Goal: Transaction & Acquisition: Purchase product/service

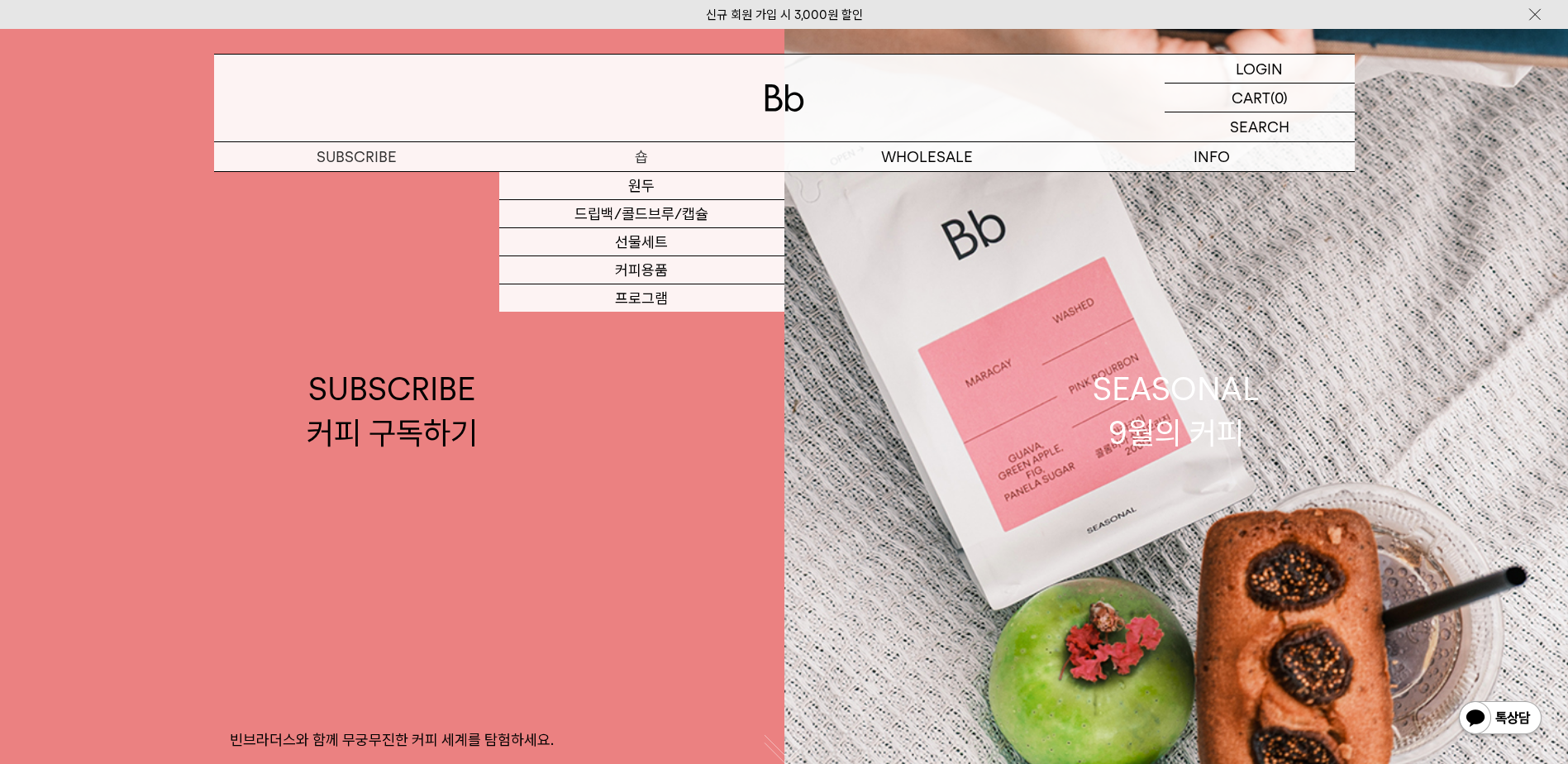
drag, startPoint x: 0, startPoint y: 0, endPoint x: 630, endPoint y: 161, distance: 650.2
click at [630, 161] on p "숍" at bounding box center [642, 157] width 285 height 29
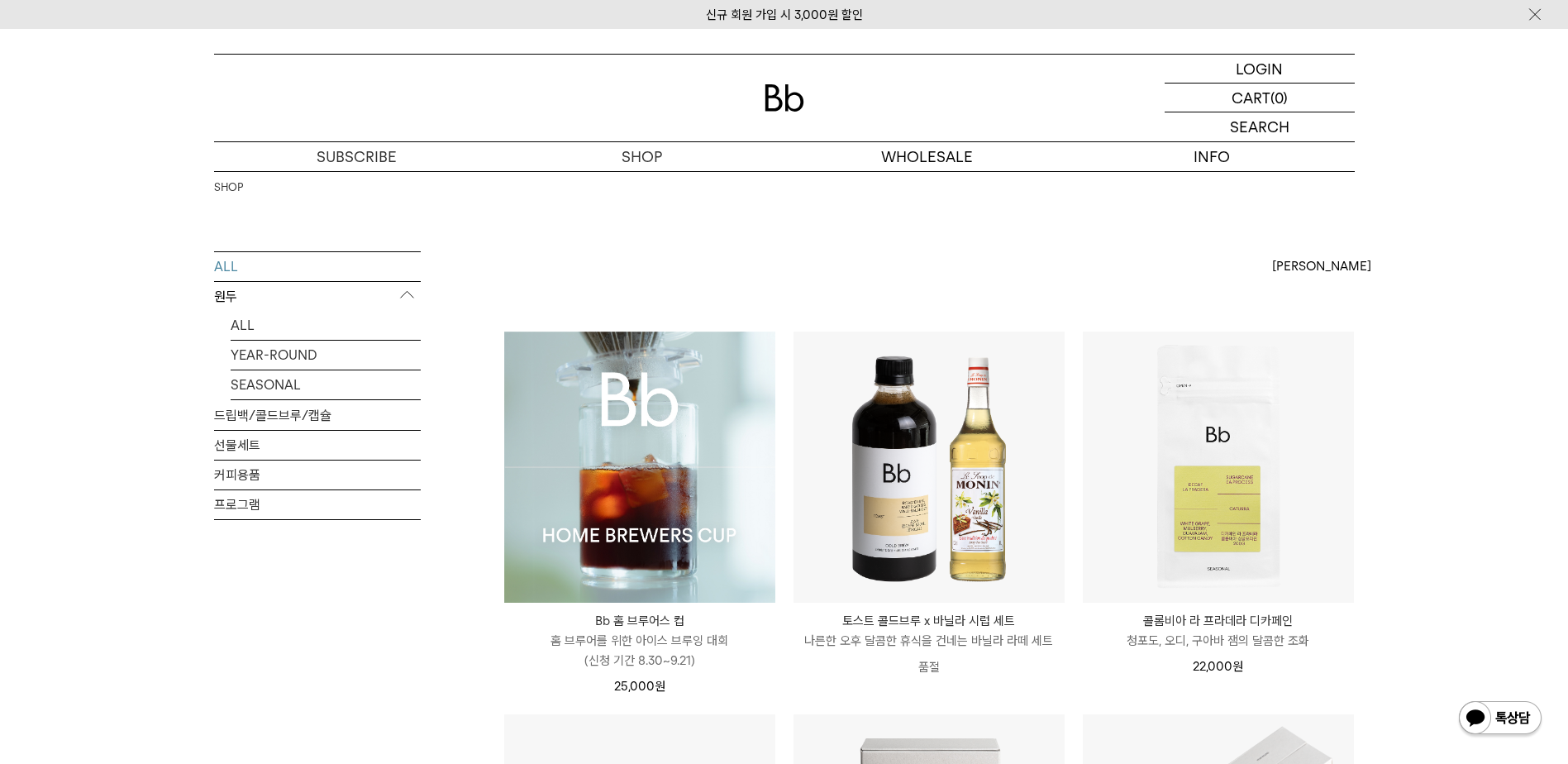
click at [314, 595] on div "ALL 원두 ALL YEAR-ROUND SEASONAL 드립백/콜드브루/캡슐 선물세트 커피용품 프로그램" at bounding box center [318, 459] width 206 height 417
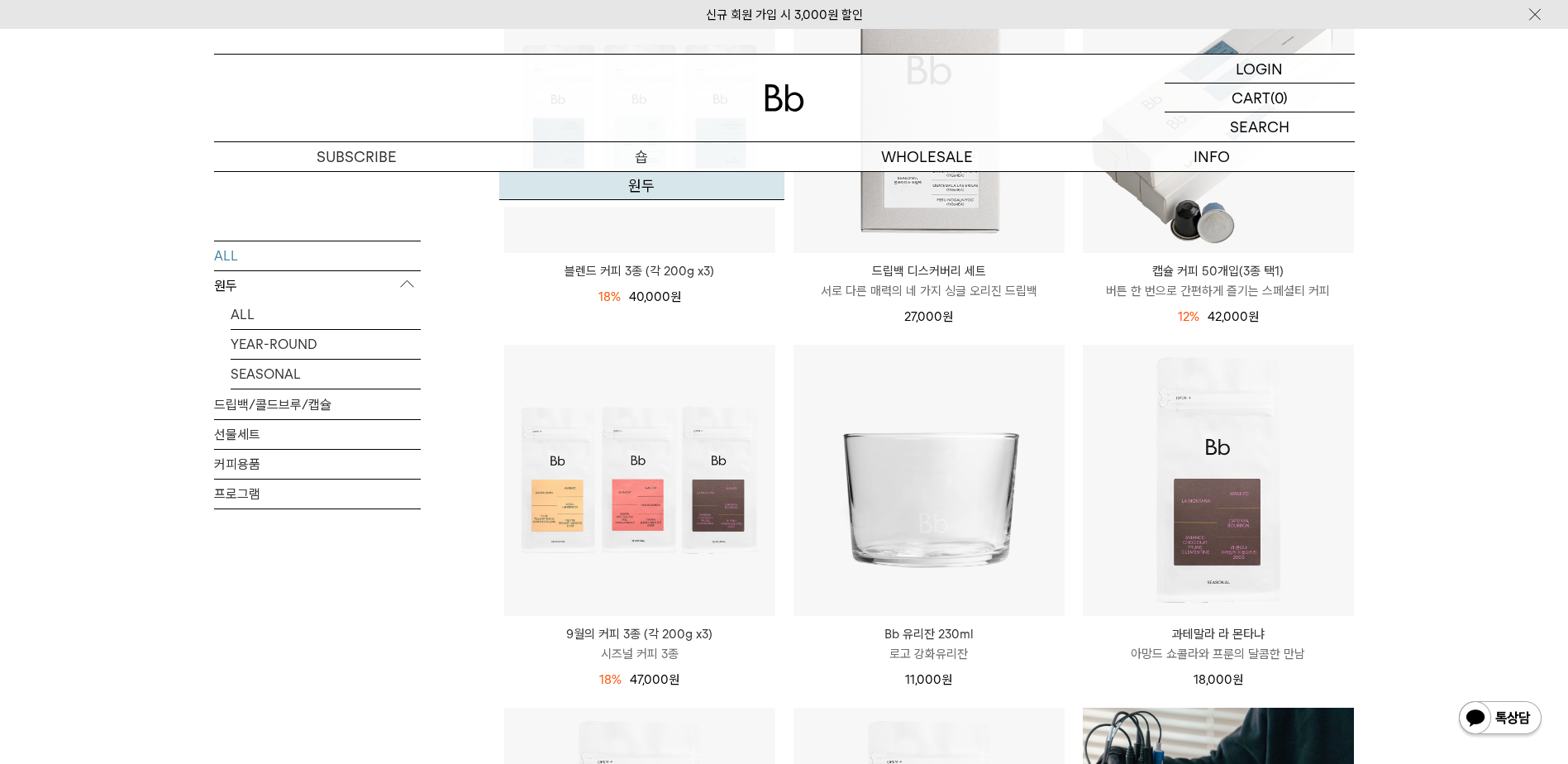
scroll to position [165, 0]
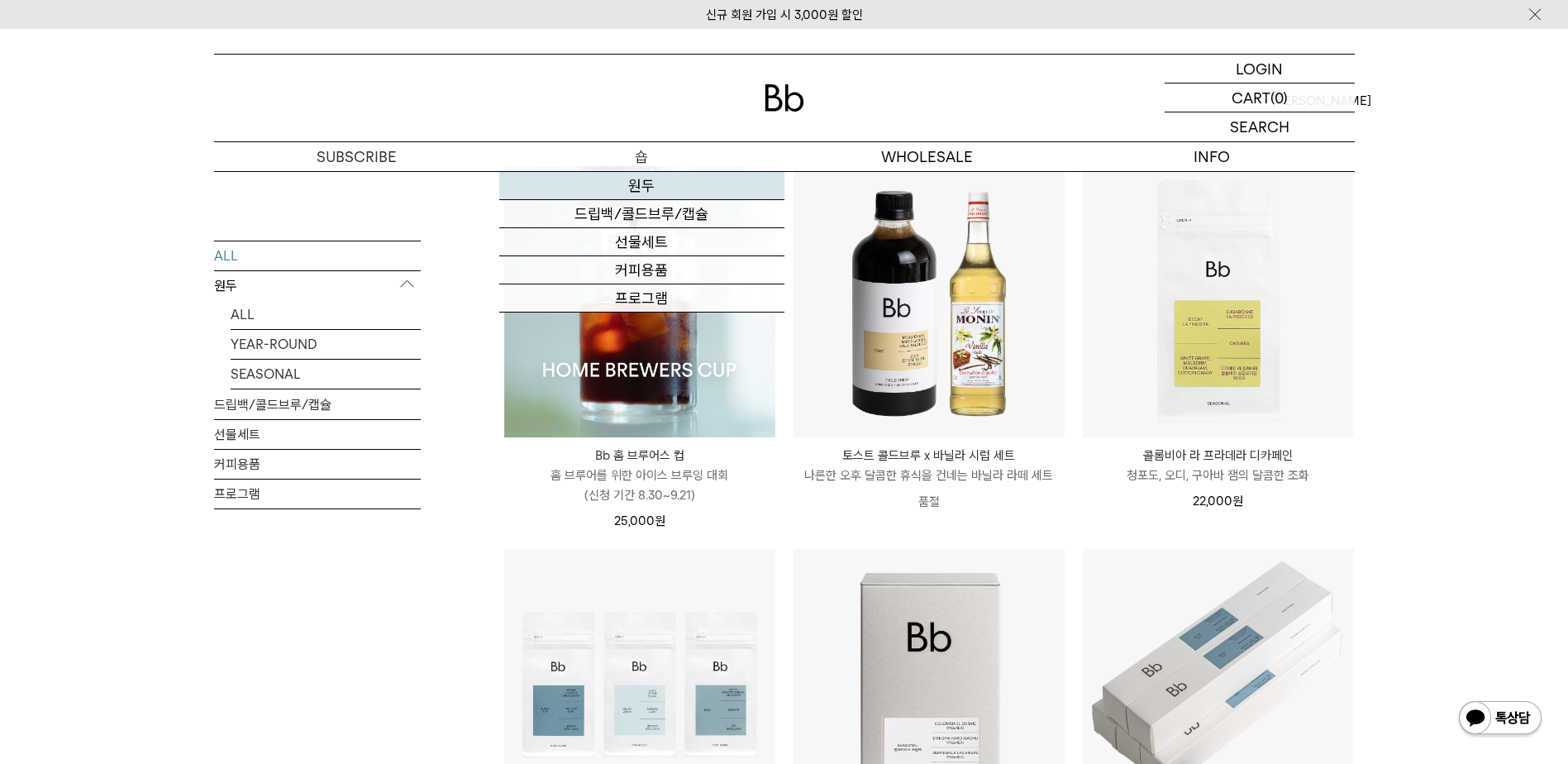
click at [649, 195] on link "원두" at bounding box center [642, 186] width 285 height 28
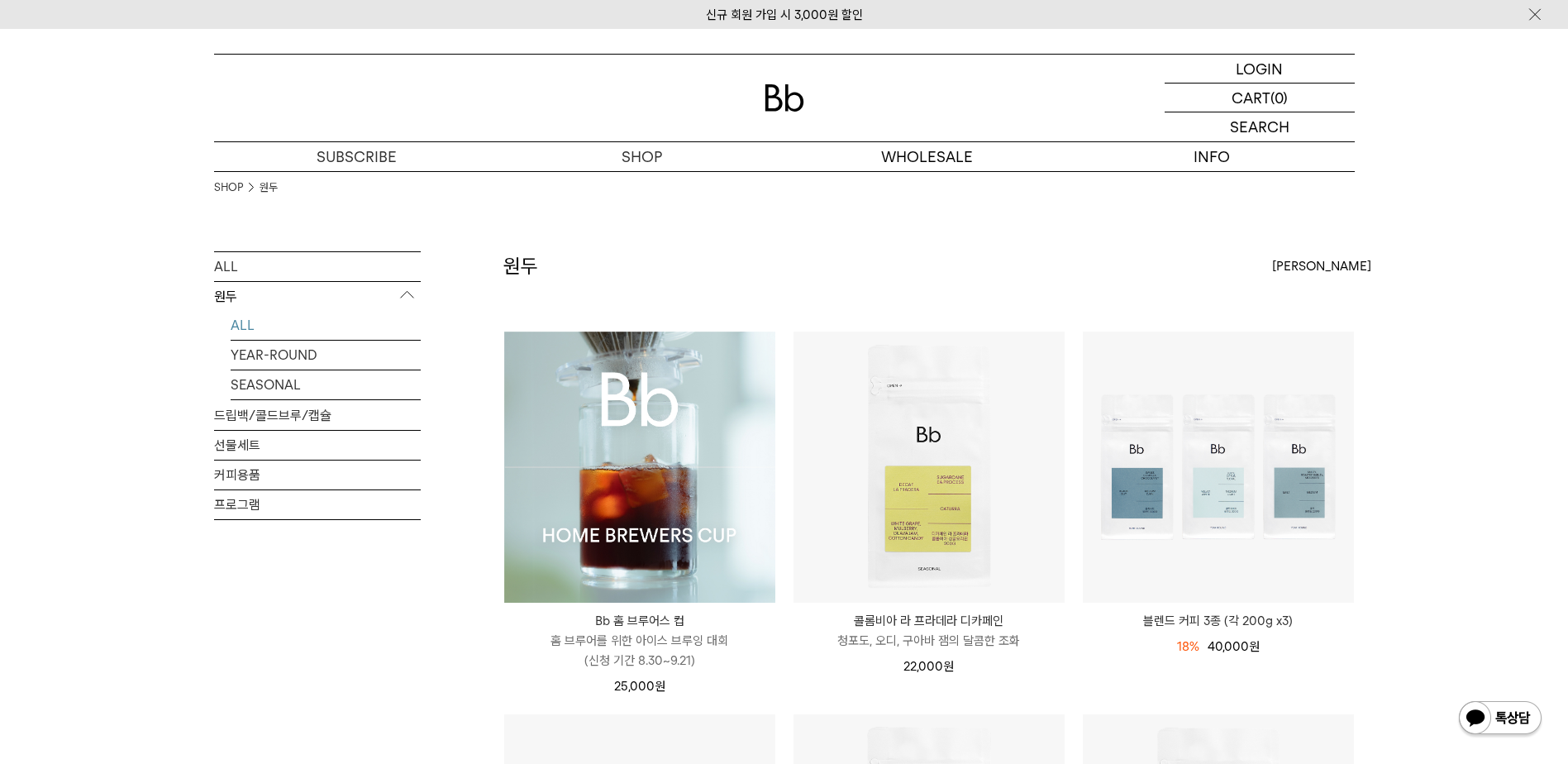
click at [829, 218] on div "SHOP 원두" at bounding box center [785, 211] width 1141 height 80
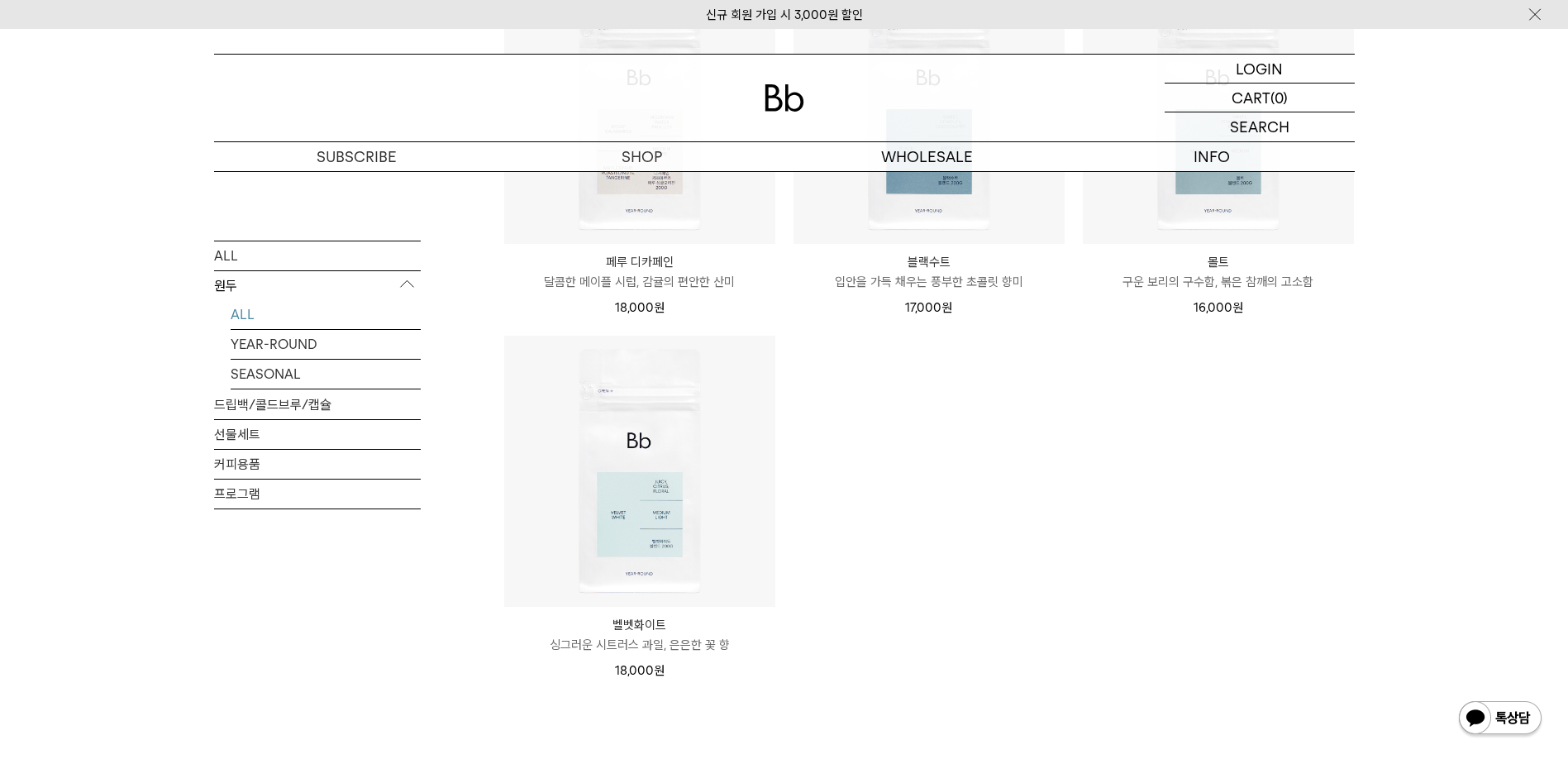
scroll to position [1488, 0]
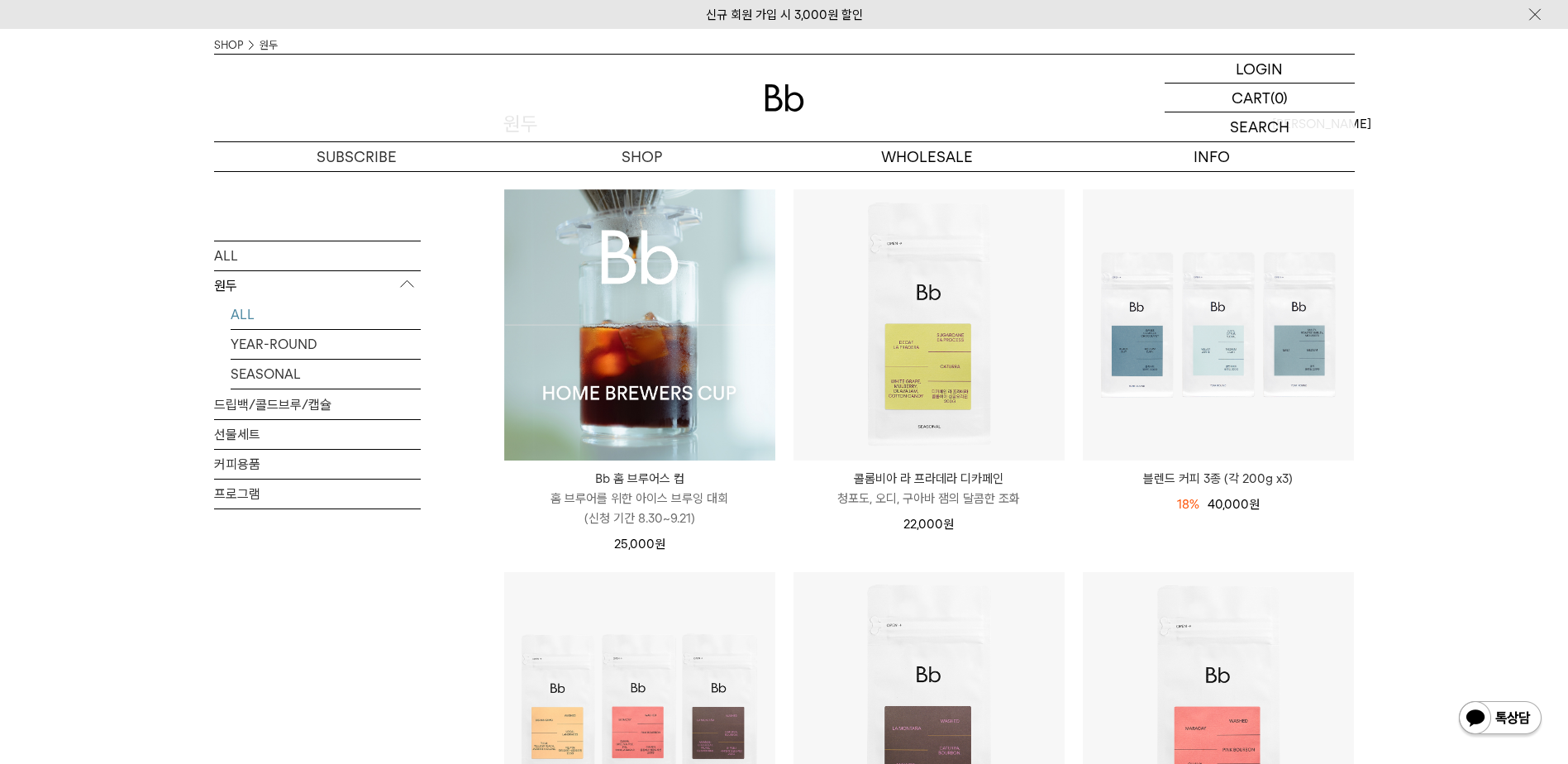
scroll to position [0, 0]
